Goal: Transaction & Acquisition: Register for event/course

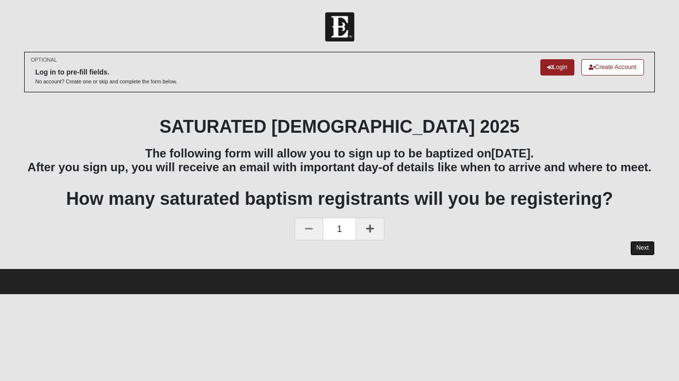
click at [636, 251] on link "Next" at bounding box center [642, 248] width 24 height 14
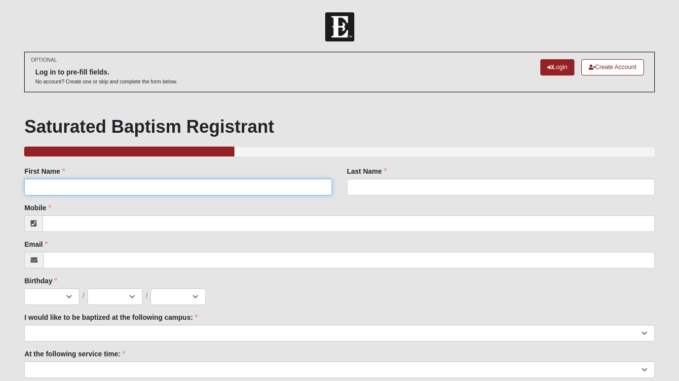
click at [78, 187] on input "First Name" at bounding box center [178, 187] width 308 height 17
type input "Kirsten"
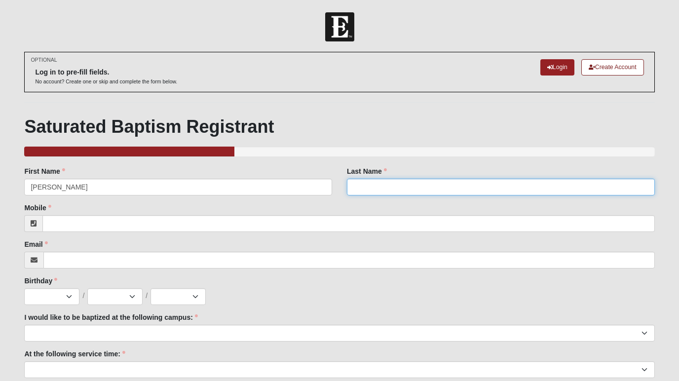
type input "Uveges"
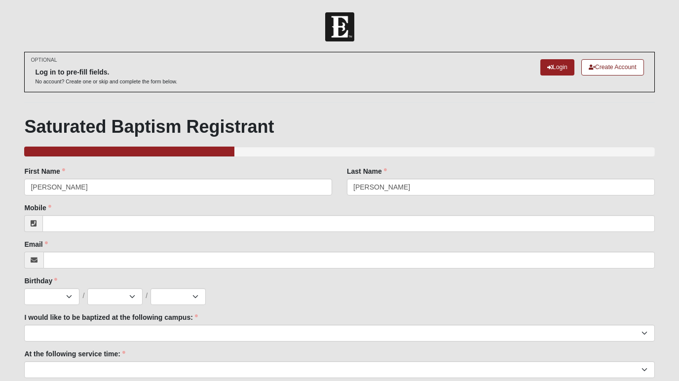
type input "5166506447"
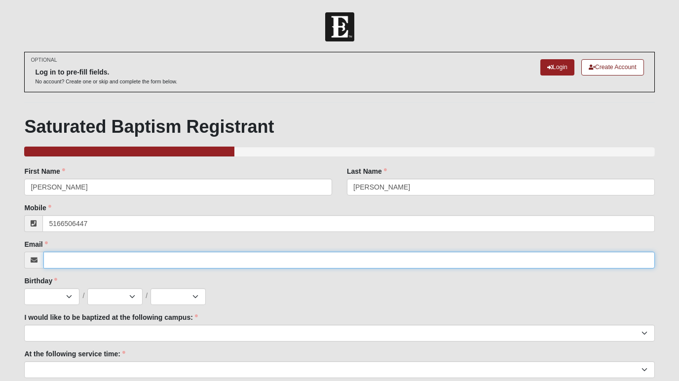
type input "koertle13@gmail.com"
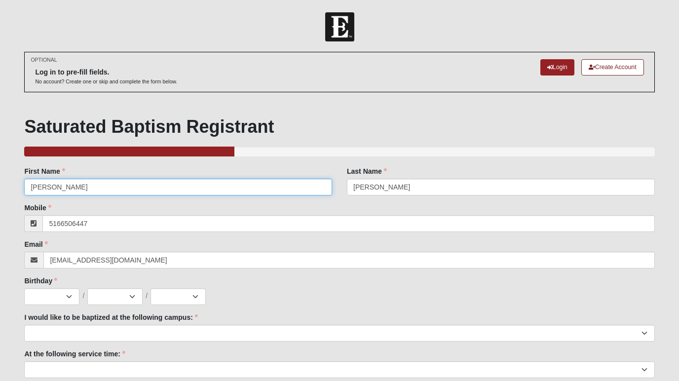
type input "(516) 650-6447"
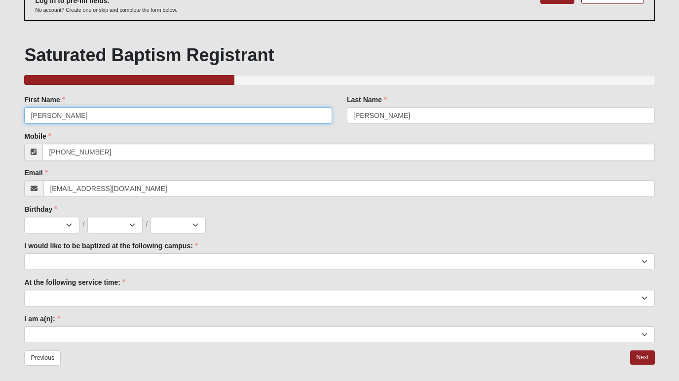
scroll to position [73, 0]
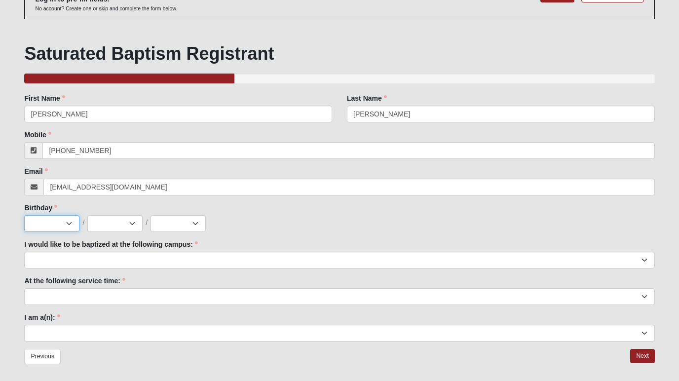
click at [49, 220] on select "Jan Feb Mar Apr May Jun Jul Aug Sep Oct Nov Dec" at bounding box center [51, 223] width 55 height 17
select select "12"
click at [122, 221] on select "1 2 3 4 5 6 7 8 9 10 11 12 13 14 15 16 17 18 19 20 21 22 23 24 25 26 27 28 29 3…" at bounding box center [114, 223] width 55 height 17
select select "13"
click at [178, 226] on select "2025 2024 2023 2022 2021 2020 2019 2018 2017 2016 2015 2014 2013 2012 2011 2010…" at bounding box center [178, 223] width 55 height 17
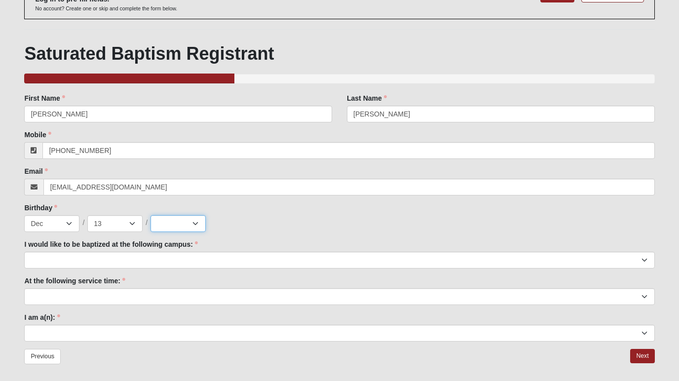
select select "1989"
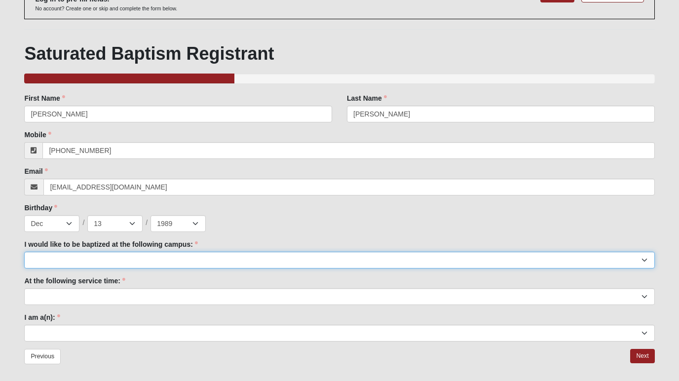
click at [83, 261] on select "Arlington Baymeadows Fleming Island Jesup Mandarin North Jax Orange Park Palatk…" at bounding box center [339, 260] width 630 height 17
select select "11"
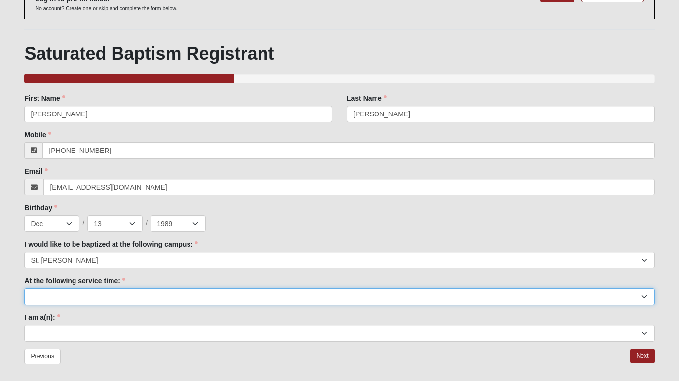
click at [80, 288] on select "9:00am 11:22am 4:22pm (San Pablo and Fleming Island Only)" at bounding box center [339, 296] width 630 height 17
select select "9:00am"
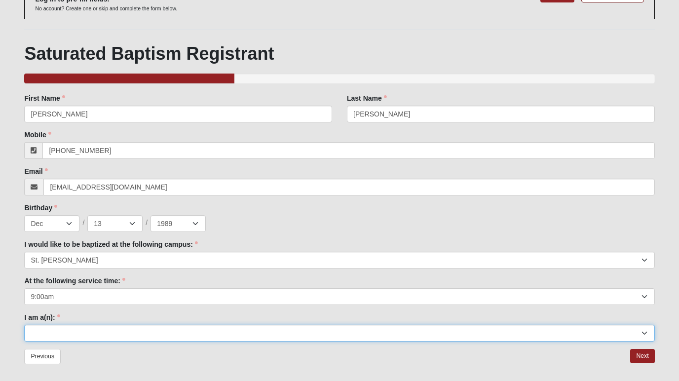
click at [76, 331] on select "Adult (25+) Young Adult (18-25) High School Student (8-12th Grade) Middle Schoo…" at bounding box center [339, 333] width 630 height 17
select select "Adult (25+)"
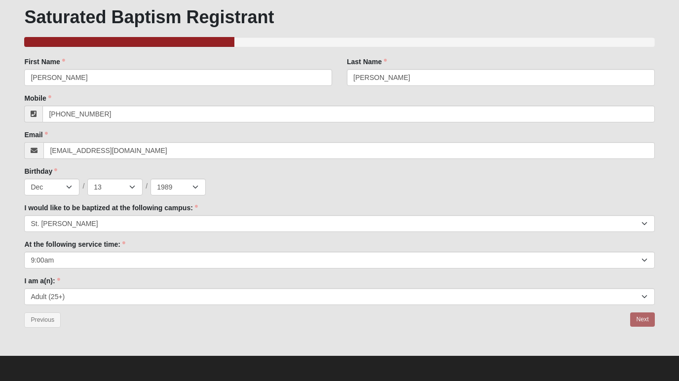
scroll to position [77, 0]
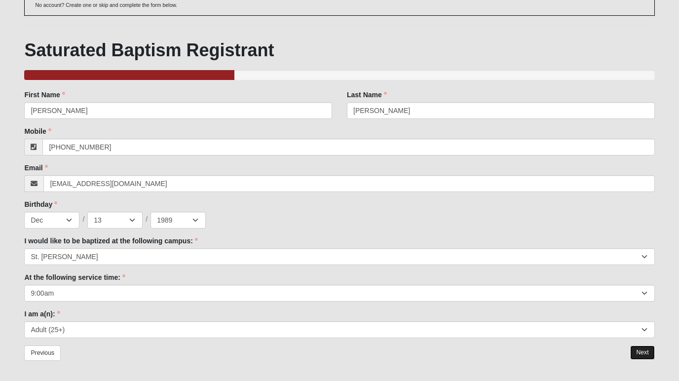
click at [640, 354] on link "Next" at bounding box center [642, 353] width 24 height 14
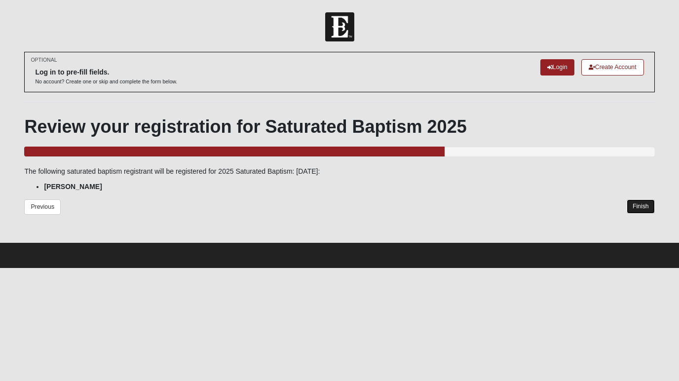
click at [632, 207] on link "Finish" at bounding box center [641, 206] width 28 height 14
